Goal: Transaction & Acquisition: Subscribe to service/newsletter

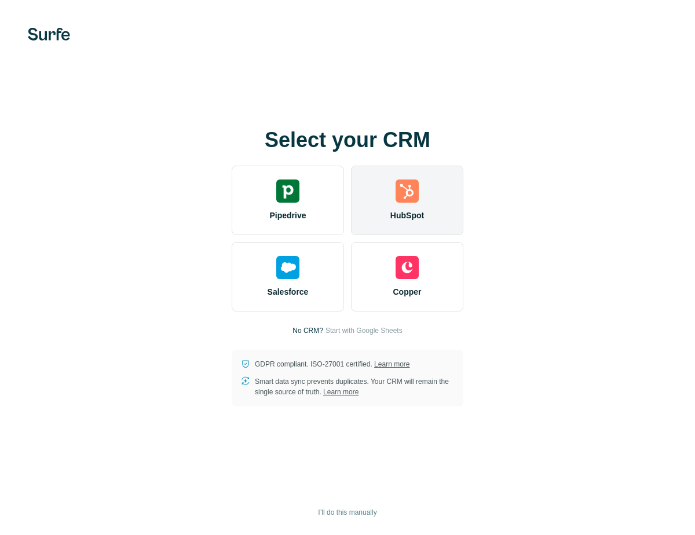
click at [427, 195] on div "HubSpot" at bounding box center [407, 200] width 112 height 69
click at [415, 217] on span "HubSpot" at bounding box center [407, 216] width 34 height 12
click at [417, 178] on div "HubSpot" at bounding box center [407, 200] width 112 height 69
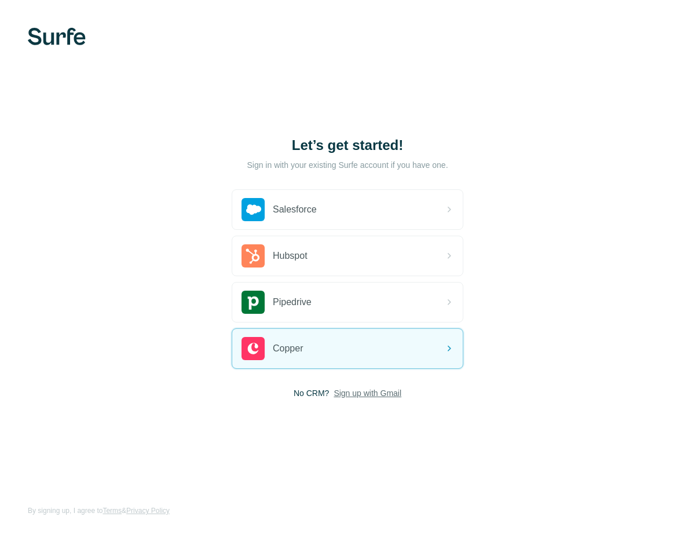
click at [373, 393] on span "Sign up with Gmail" at bounding box center [368, 393] width 68 height 12
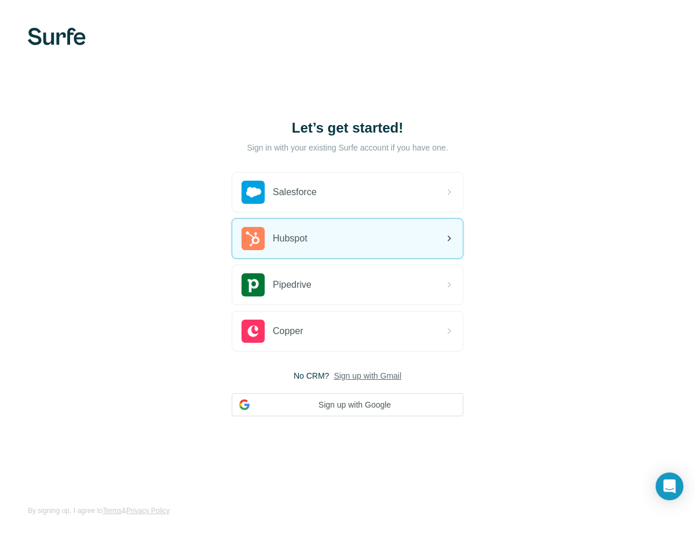
click at [334, 241] on div "Hubspot" at bounding box center [347, 238] width 230 height 39
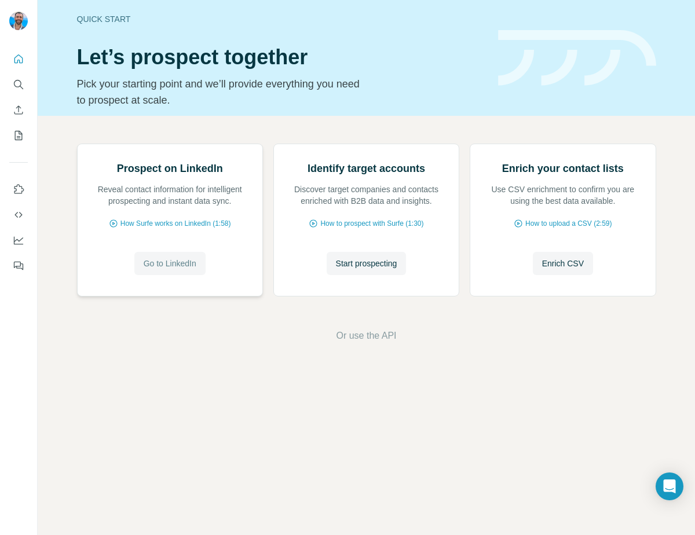
click at [185, 269] on span "Go to LinkedIn" at bounding box center [170, 264] width 53 height 12
